Goal: Share content: Share content

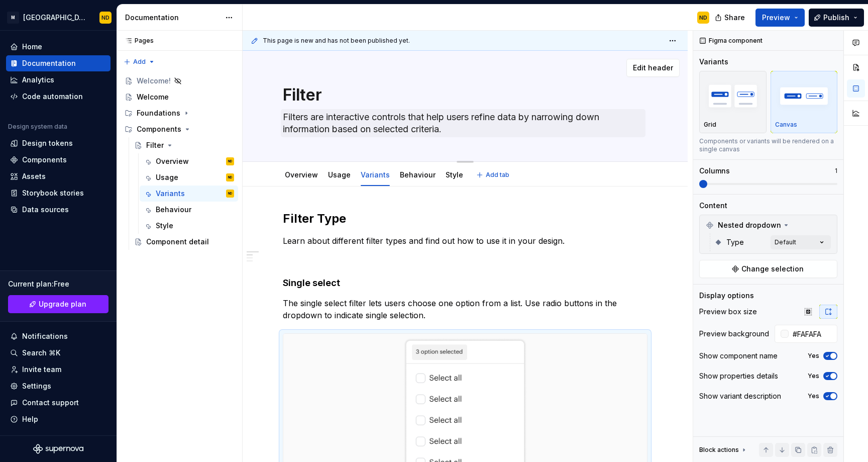
type textarea "Filters help users refine and narrow down the information displayed in a dashbo…"
type textarea "*"
type textarea "Filters help users refine and narrow down the information displayed in a dashbo…"
click at [537, 145] on div "Filter Filters help users refine and narrow down the information displayed in a…" at bounding box center [465, 106] width 365 height 111
click at [571, 215] on h2 "Filter Type" at bounding box center [465, 219] width 365 height 16
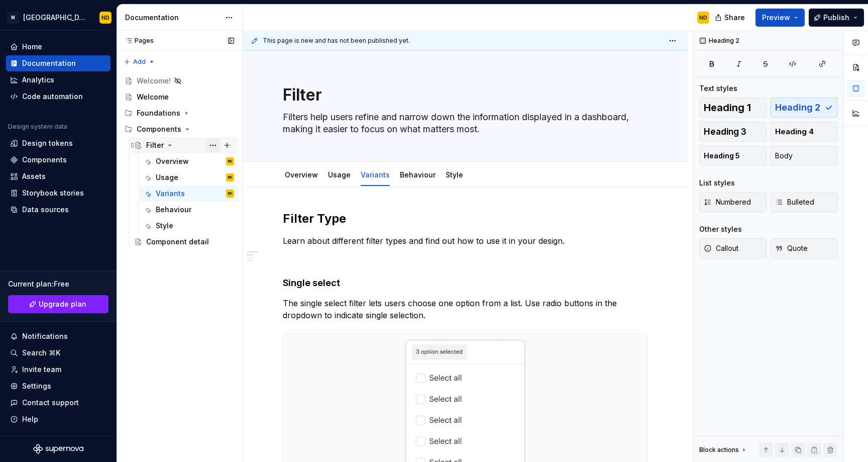
click at [216, 145] on button "Page tree" at bounding box center [213, 145] width 14 height 14
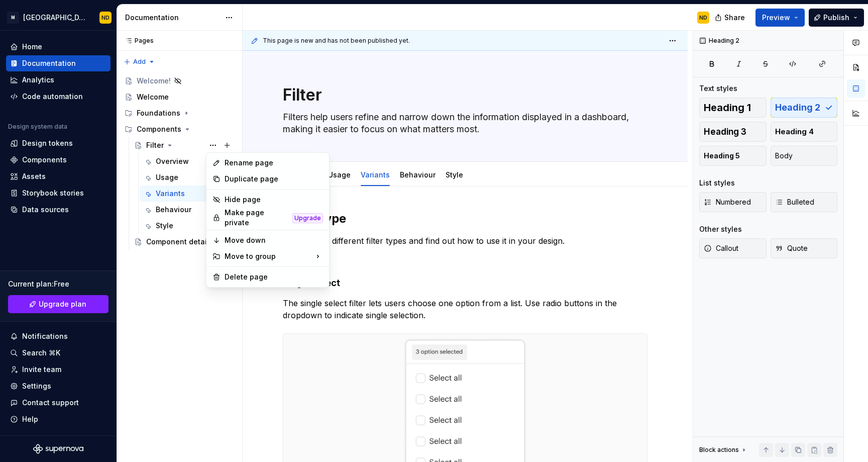
click at [497, 207] on html "M Bento Design Library ND Home Documentation Analytics Code automation Design s…" at bounding box center [434, 231] width 868 height 462
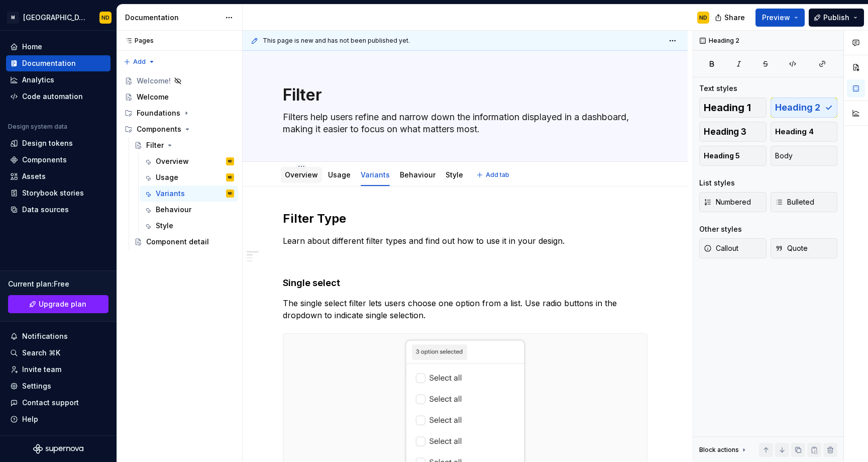
click at [316, 178] on link "Overview" at bounding box center [301, 174] width 33 height 9
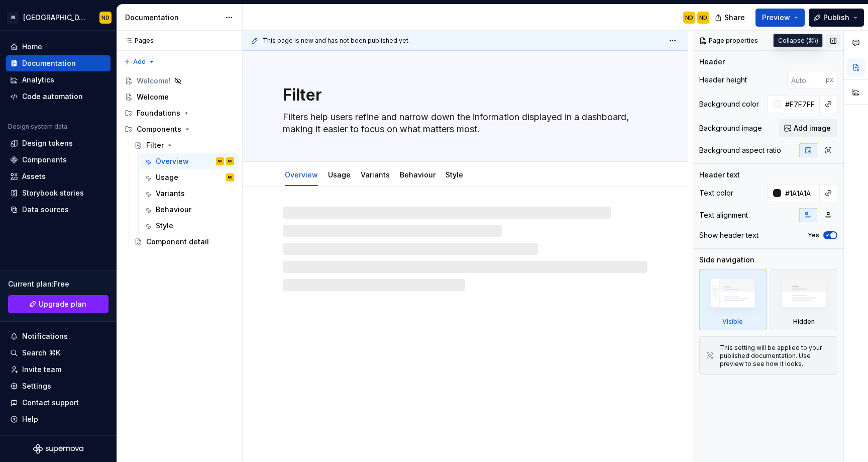
click at [834, 42] on button "button" at bounding box center [833, 41] width 14 height 14
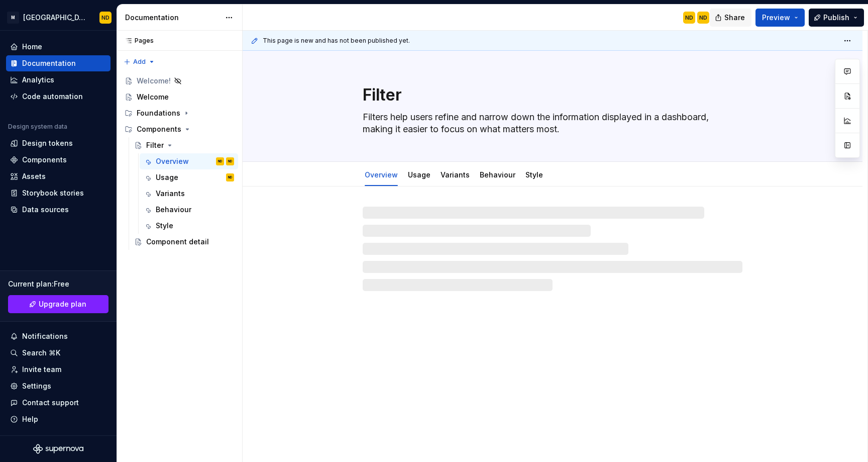
click at [728, 16] on span "Share" at bounding box center [734, 18] width 21 height 10
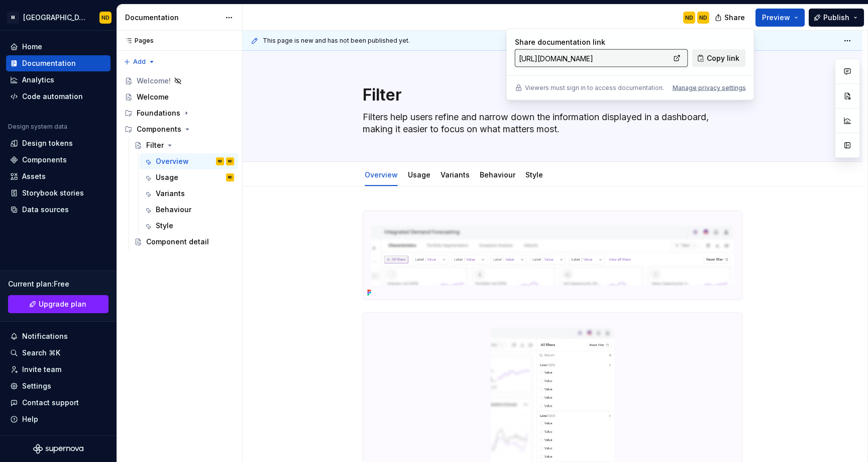
click at [724, 57] on span "Copy link" at bounding box center [723, 58] width 33 height 10
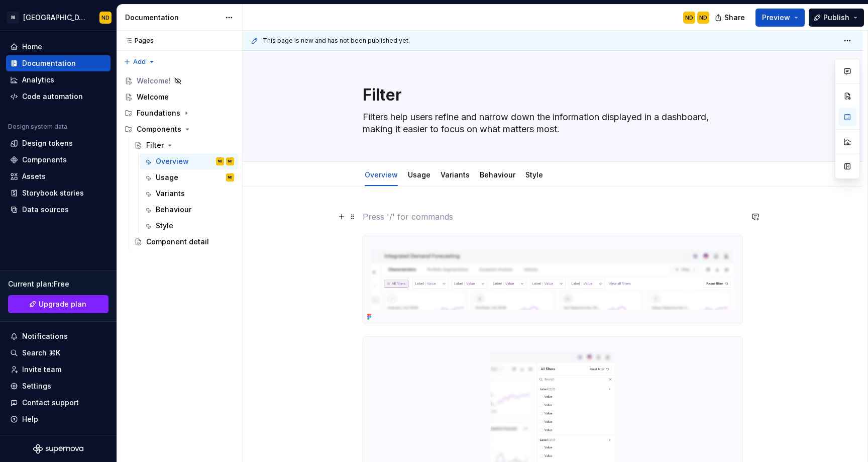
click at [398, 220] on p at bounding box center [553, 217] width 380 height 12
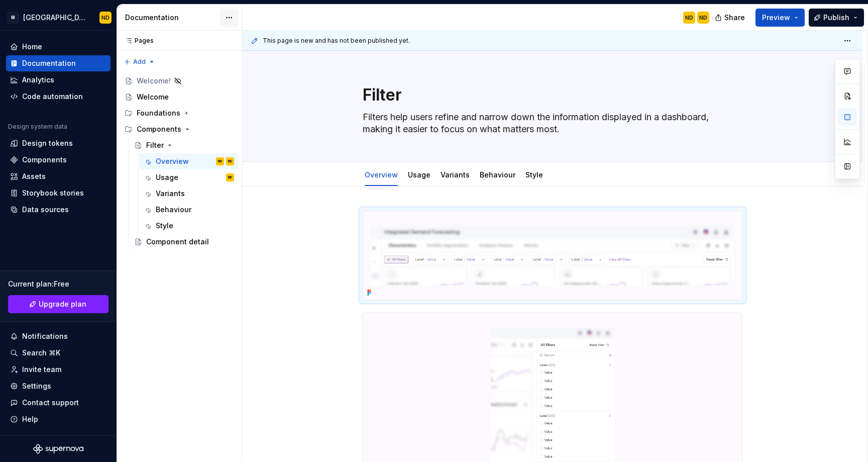
click at [230, 15] on html "M Bento Design Library ND Home Documentation Analytics Code automation Design s…" at bounding box center [434, 231] width 868 height 462
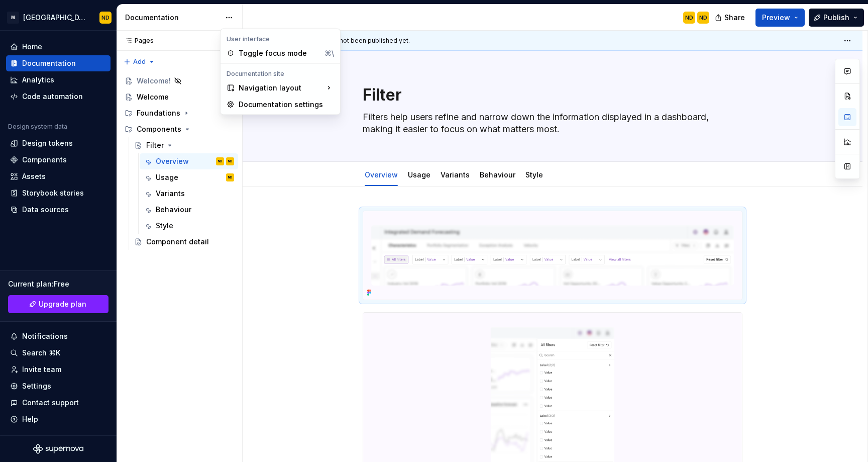
click at [286, 13] on html "M Bento Design Library ND Home Documentation Analytics Code automation Design s…" at bounding box center [434, 231] width 868 height 462
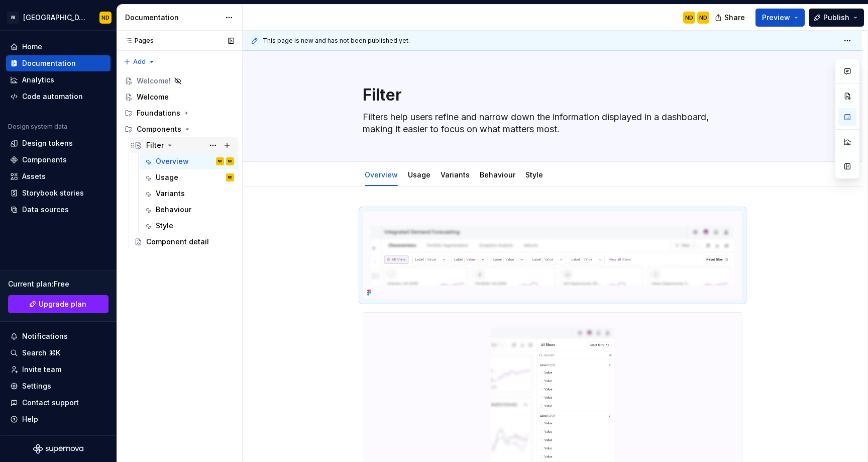
click at [154, 143] on div "Filter" at bounding box center [155, 145] width 18 height 10
click at [210, 160] on button "Page tree" at bounding box center [213, 161] width 14 height 14
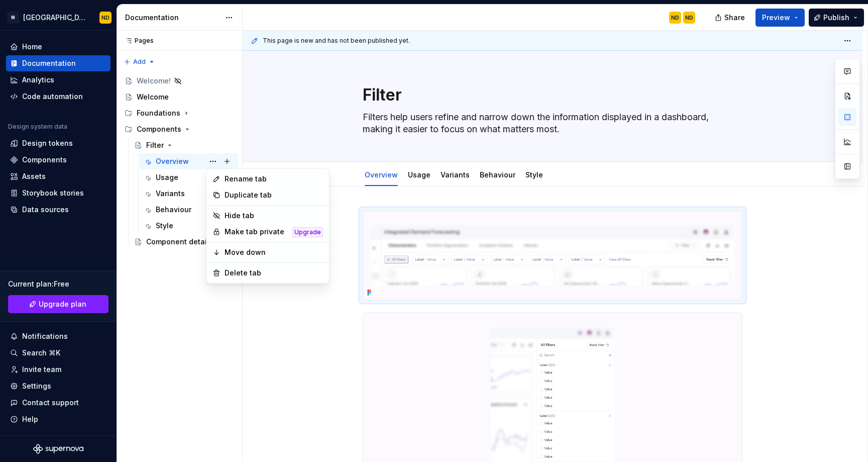
type textarea "*"
